Goal: Find contact information: Find contact information

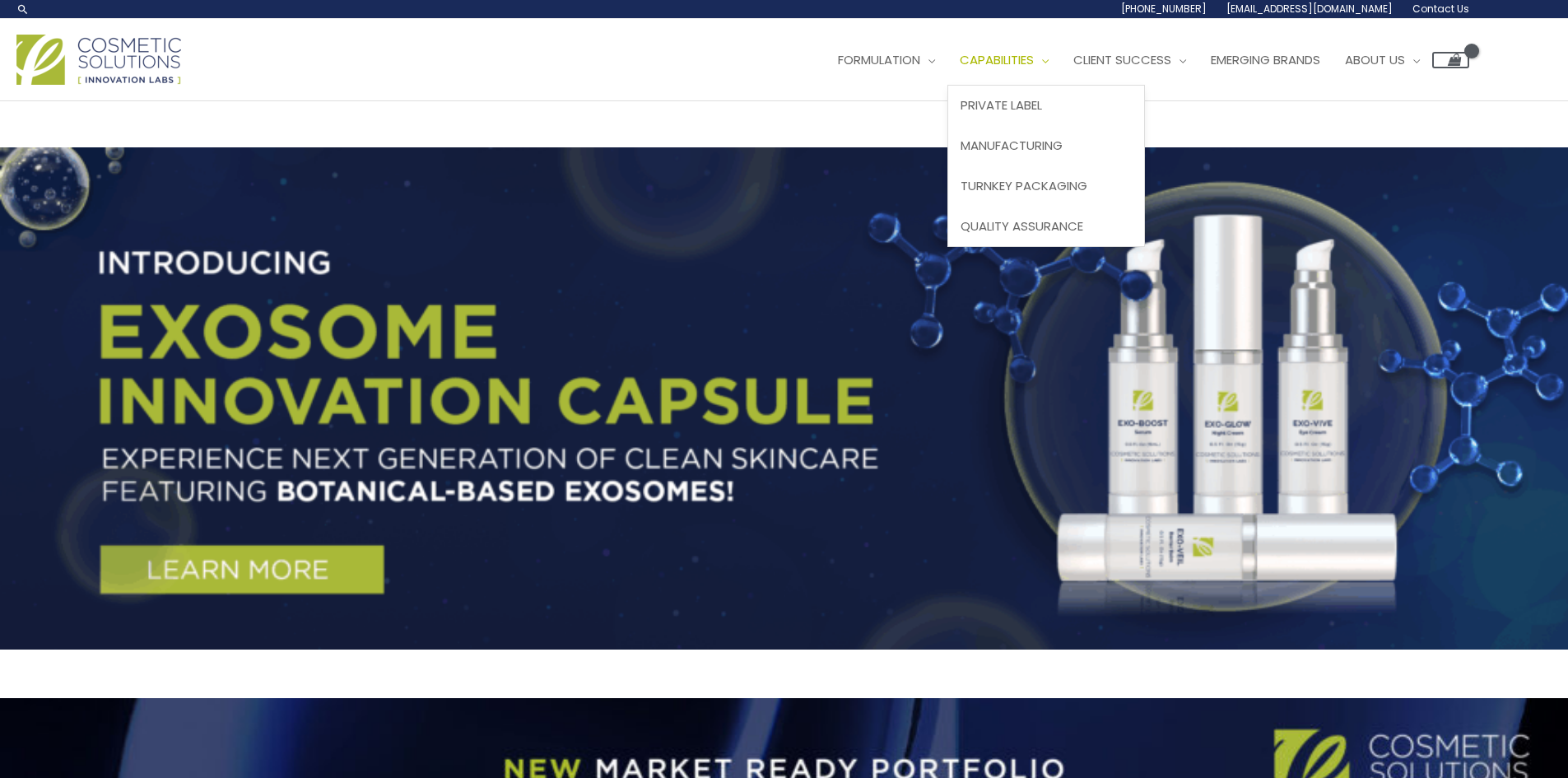
drag, startPoint x: 0, startPoint y: 0, endPoint x: 1009, endPoint y: 63, distance: 1011.0
click at [1009, 63] on span "Capabilities" at bounding box center [996, 59] width 74 height 17
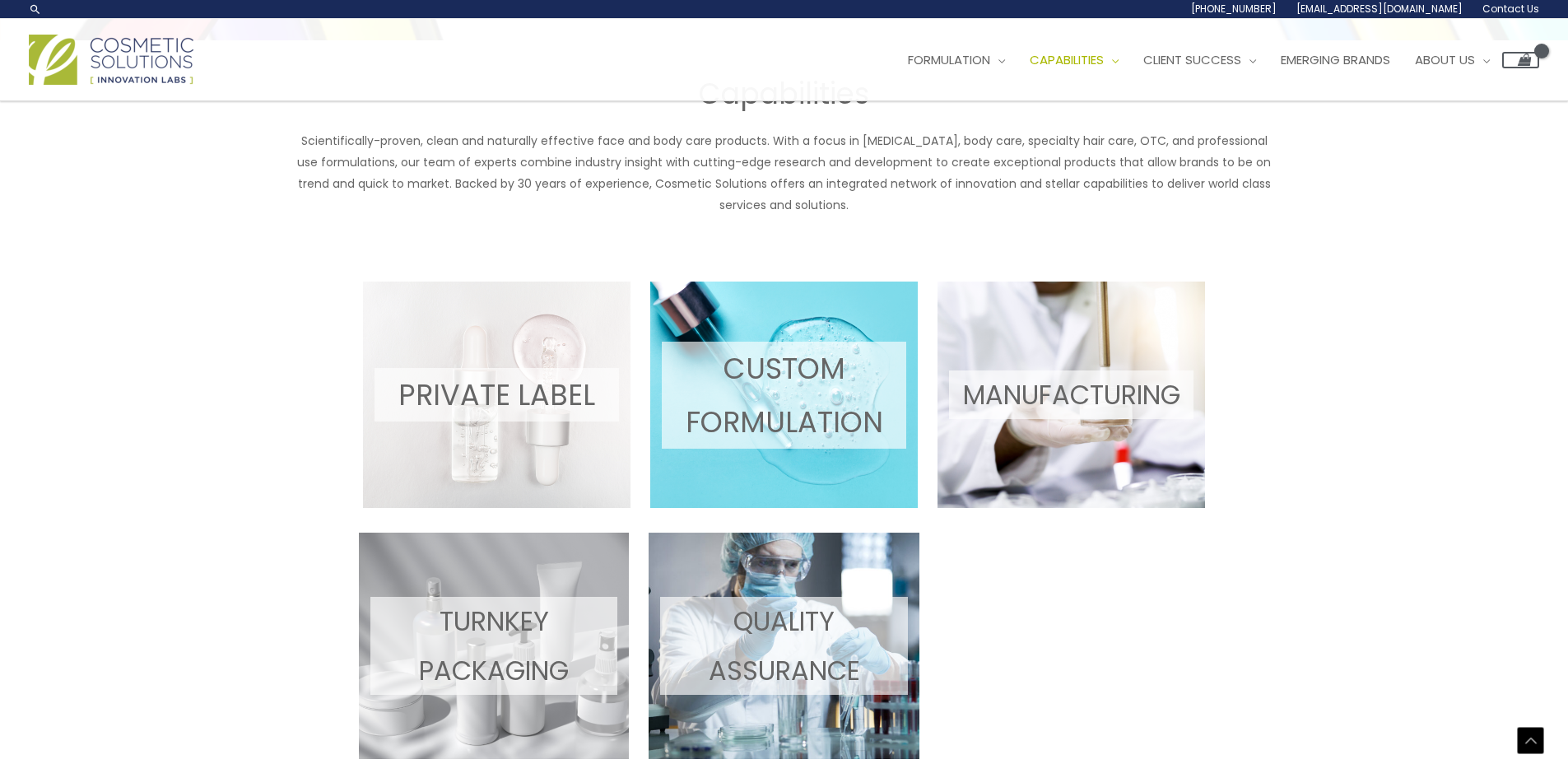
scroll to position [658, 0]
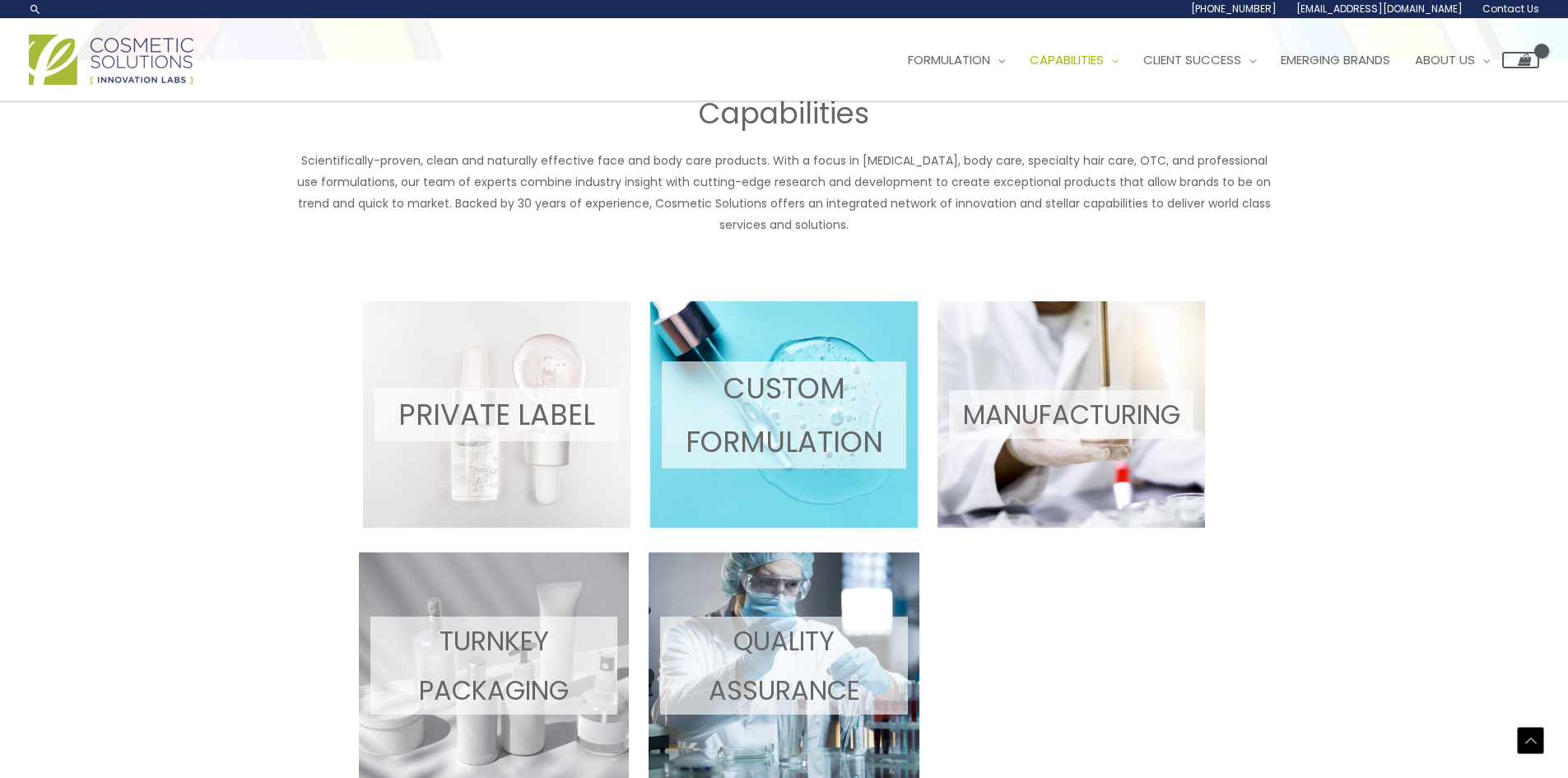
click at [783, 342] on span at bounding box center [784, 414] width 268 height 227
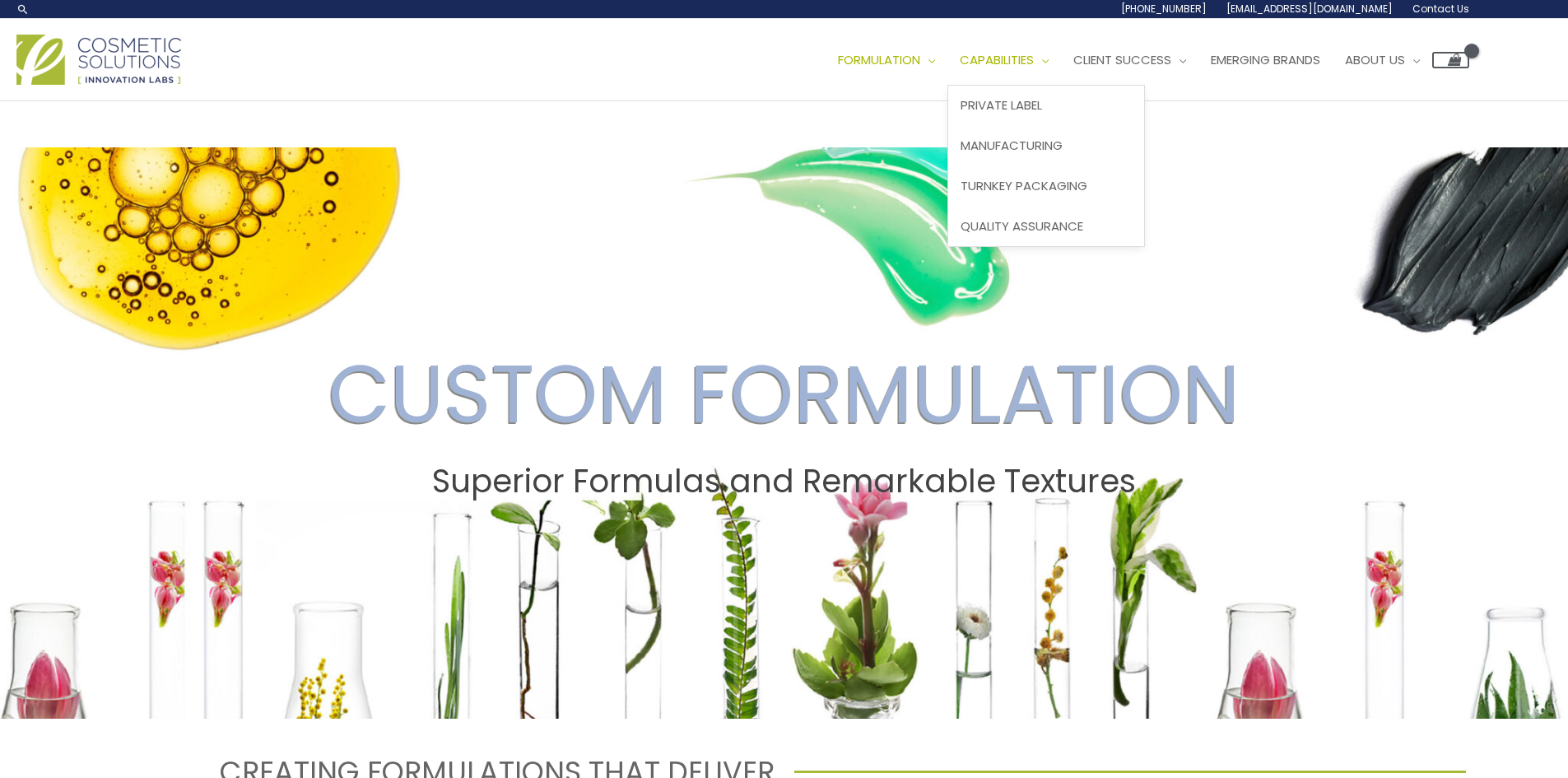
click at [1023, 59] on span "Capabilities" at bounding box center [996, 59] width 74 height 17
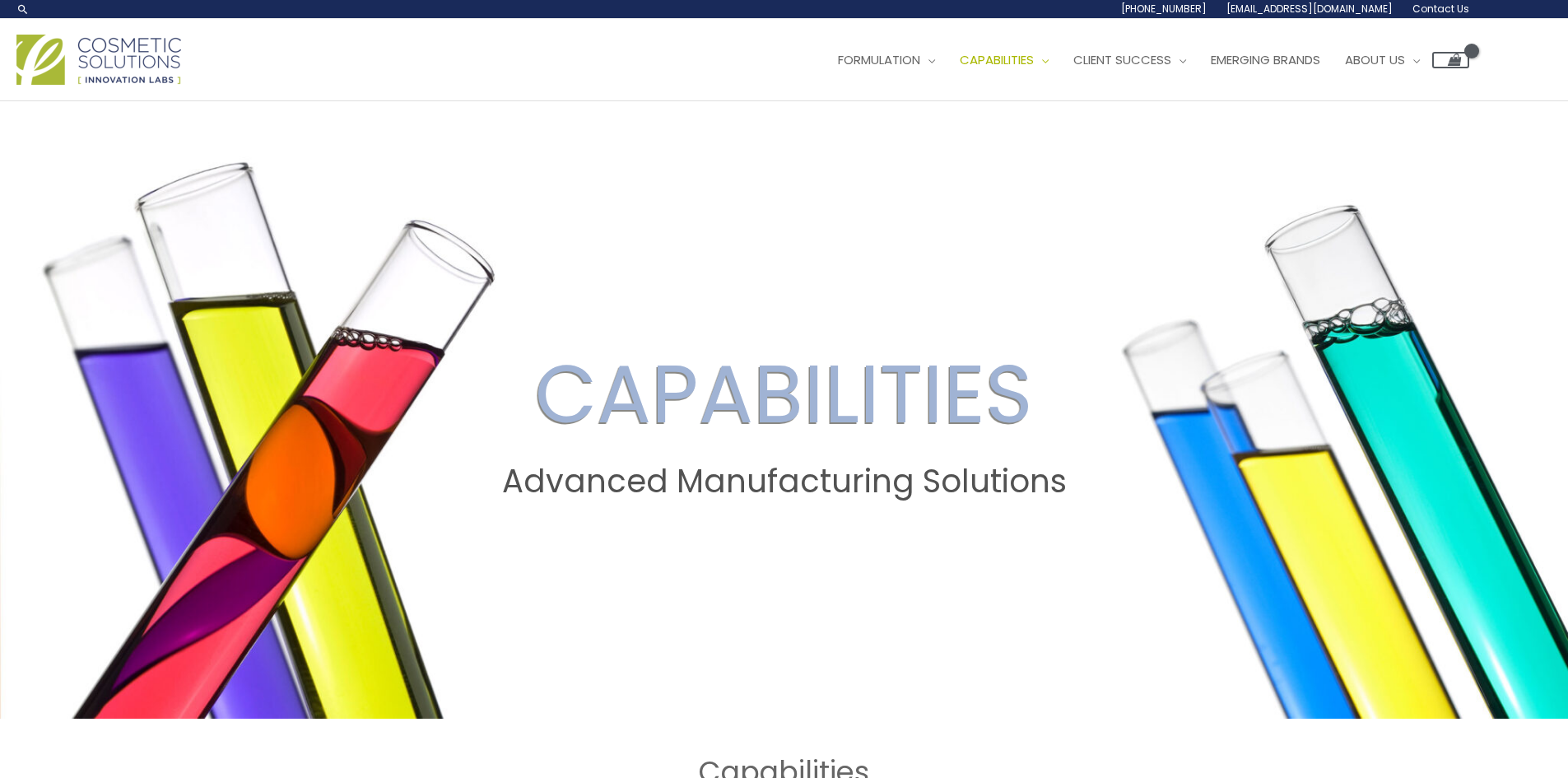
click at [1426, 10] on span "Contact Us" at bounding box center [1440, 9] width 56 height 14
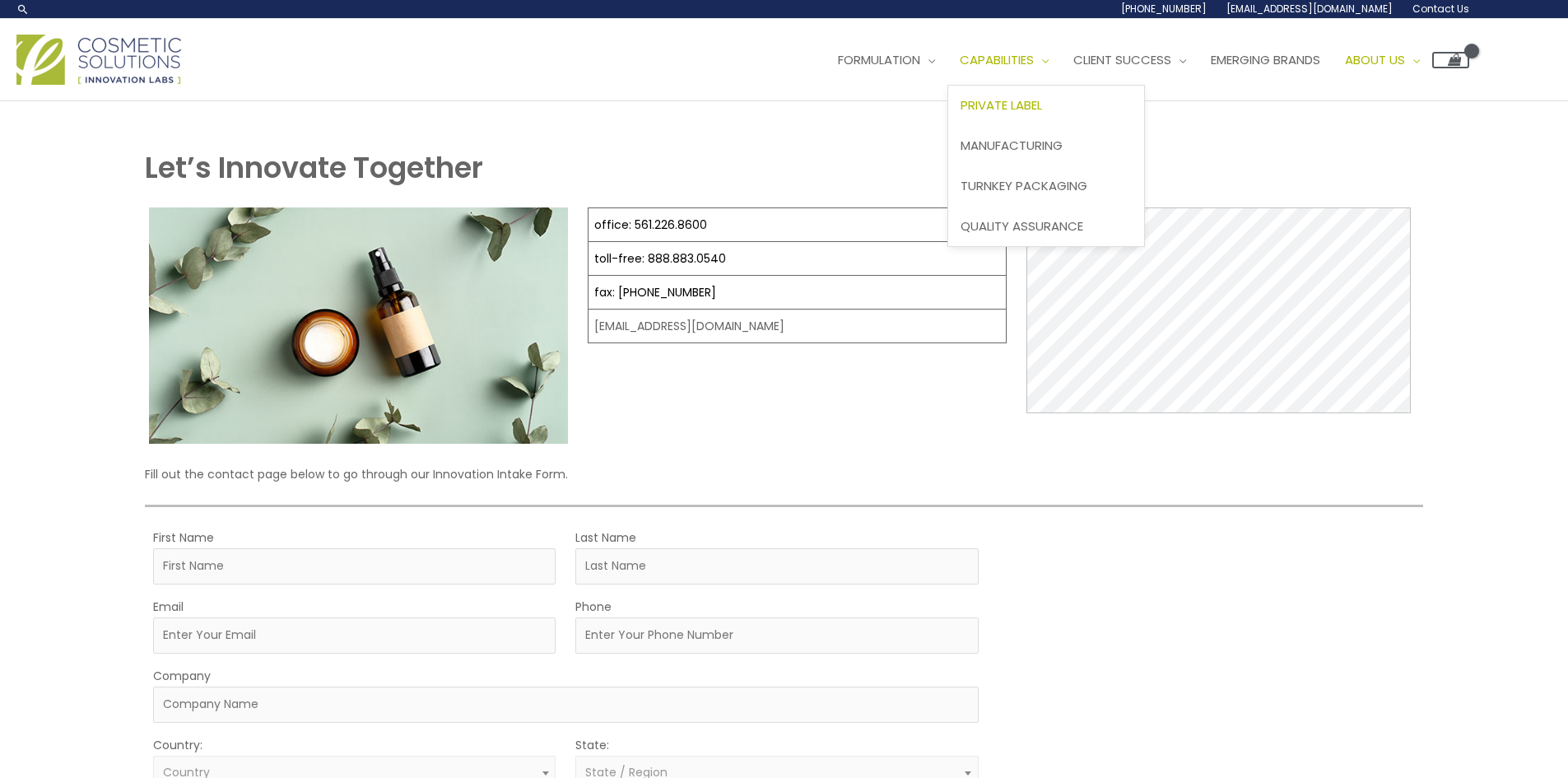
click at [1042, 113] on span "Private Label" at bounding box center [1001, 105] width 81 height 17
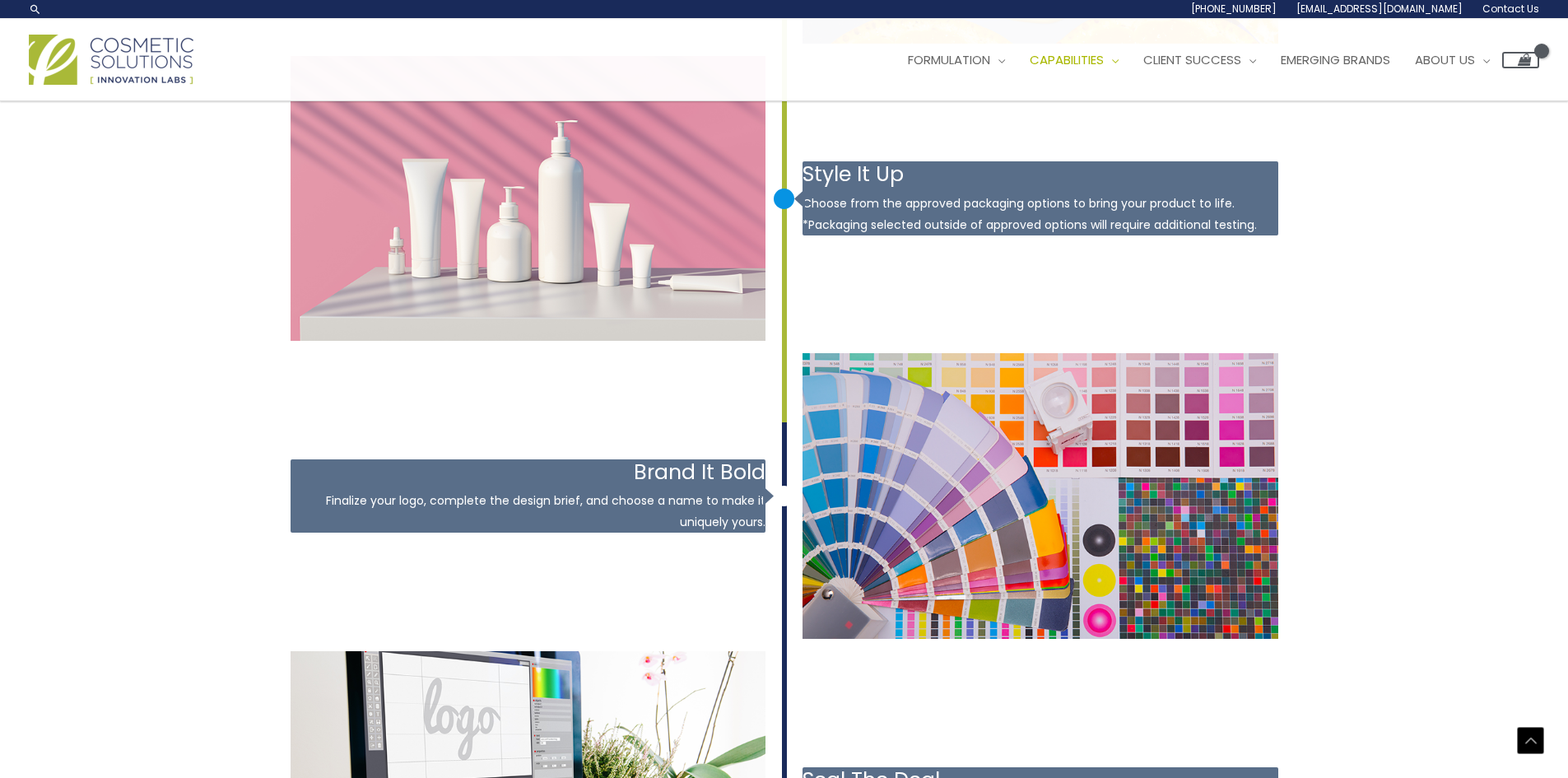
scroll to position [2207, 0]
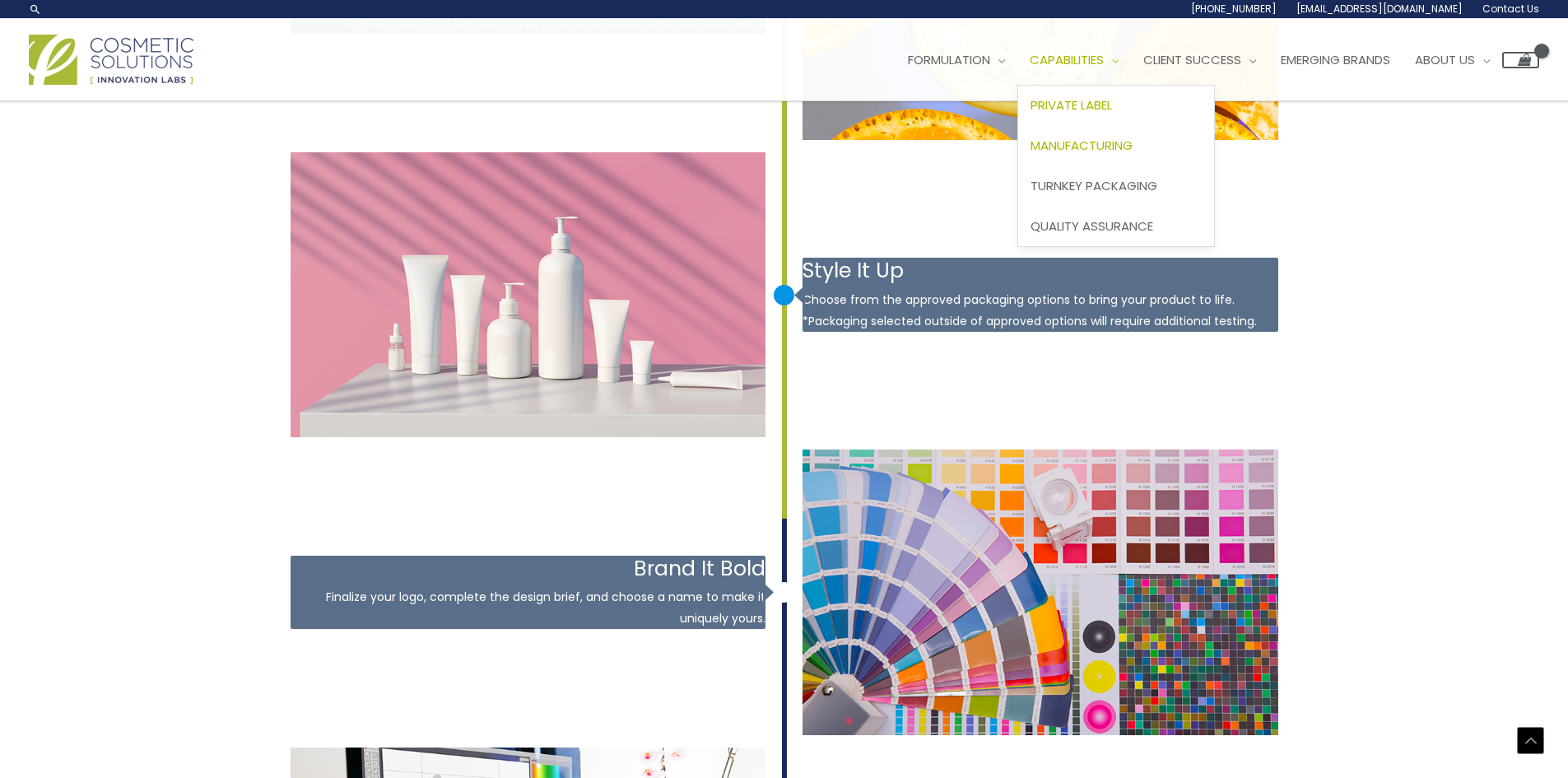
click at [1078, 141] on span "Manufacturing" at bounding box center [1081, 145] width 102 height 17
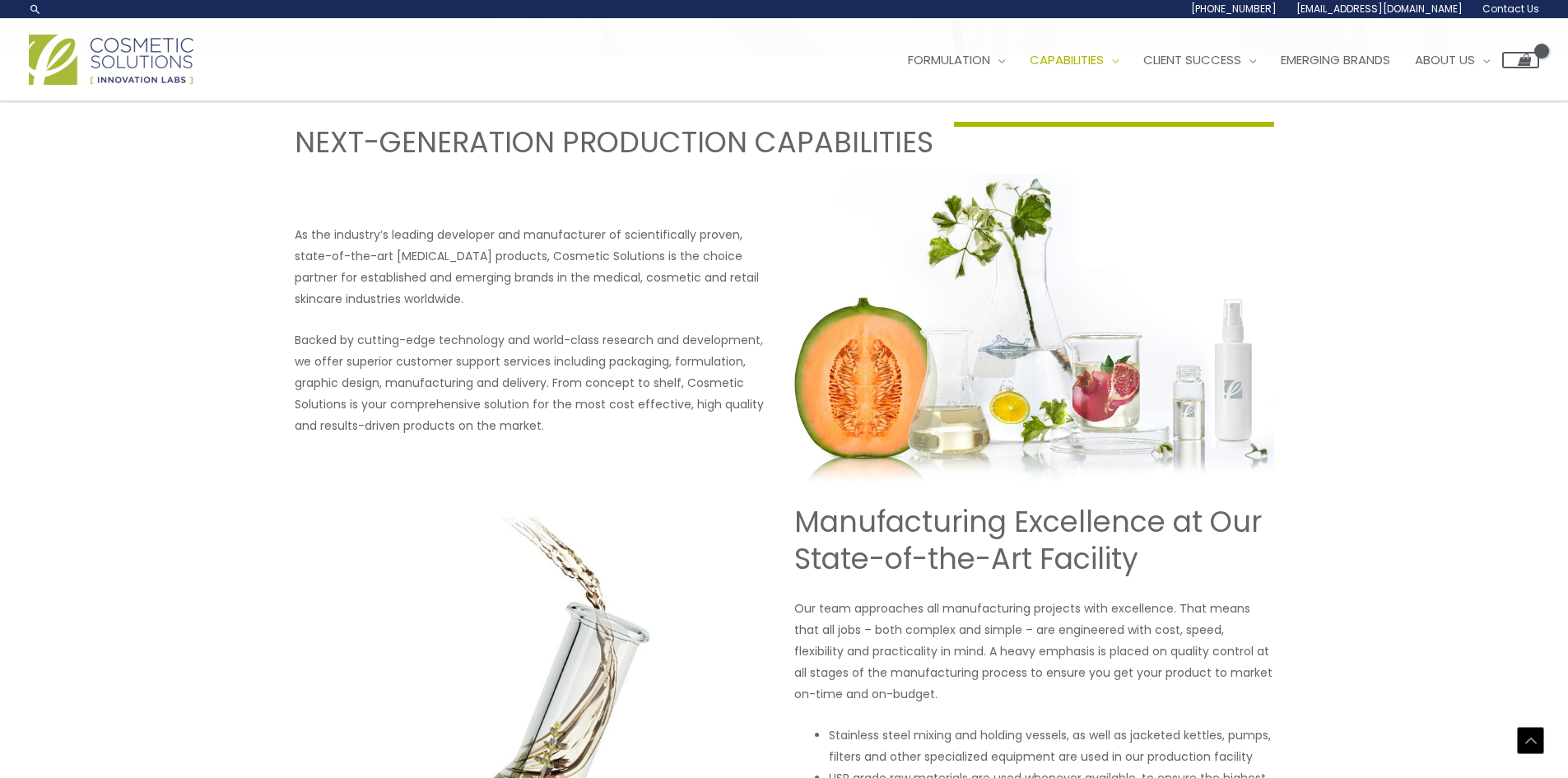
scroll to position [494, 0]
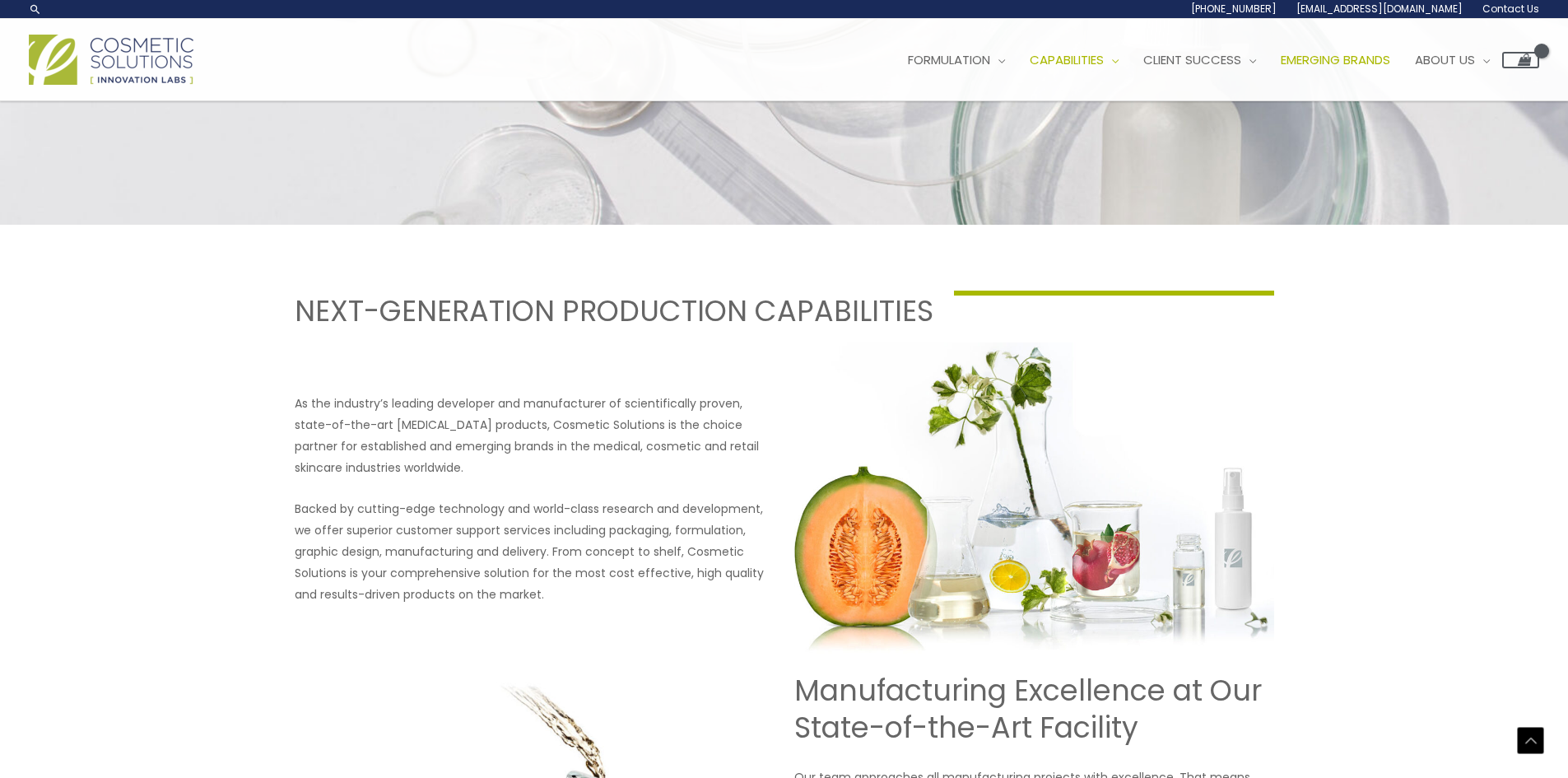
click at [1387, 60] on span "Emerging Brands" at bounding box center [1336, 59] width 109 height 17
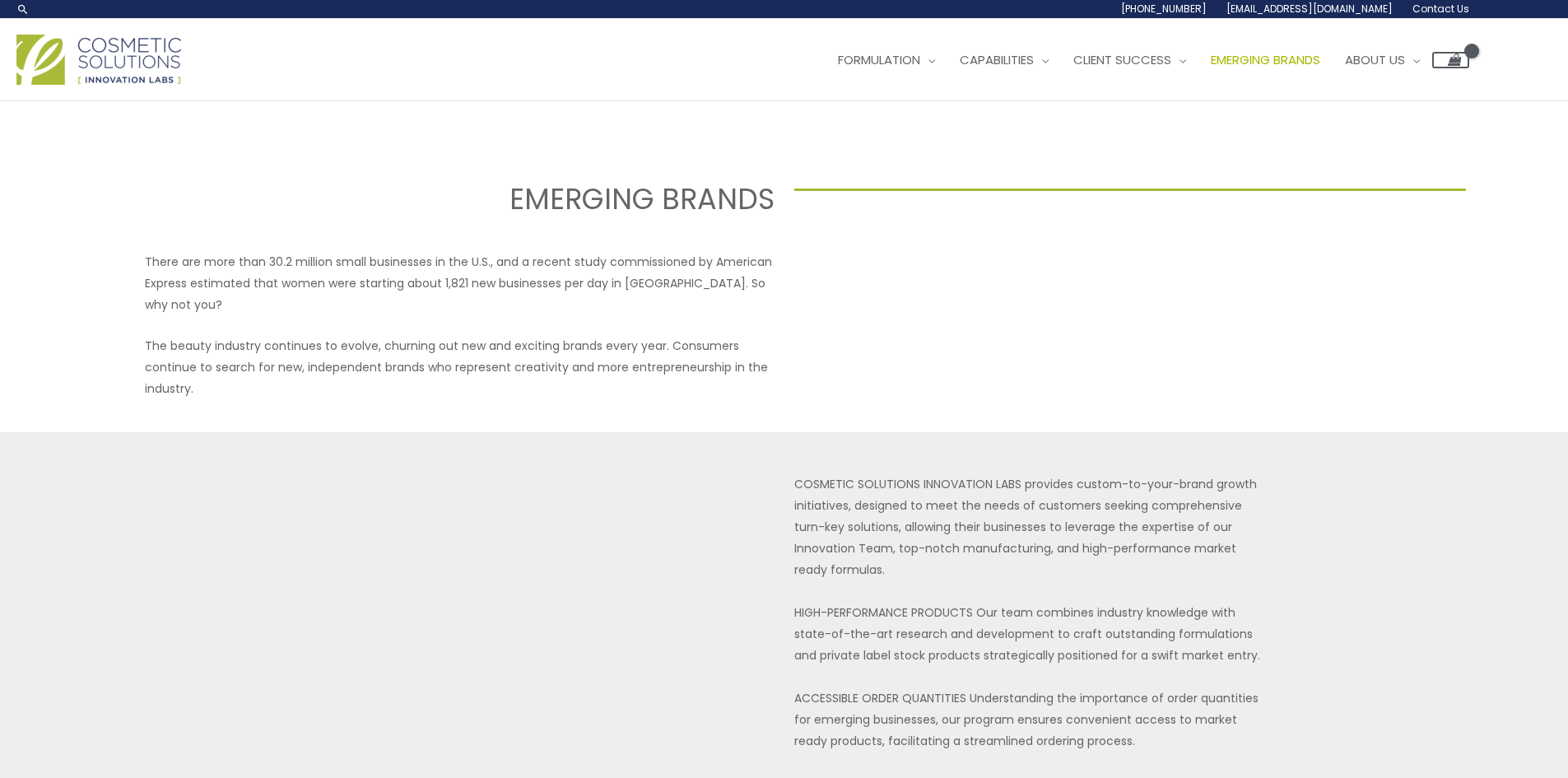
click at [531, 265] on p "There are more than 30.2 million small businesses in the U.S., and a recent stu…" at bounding box center [458, 282] width 629 height 64
click at [1134, 318] on div at bounding box center [1108, 324] width 629 height 148
click at [1446, 10] on span "Contact Us" at bounding box center [1440, 9] width 56 height 14
